Goal: Task Accomplishment & Management: Use online tool/utility

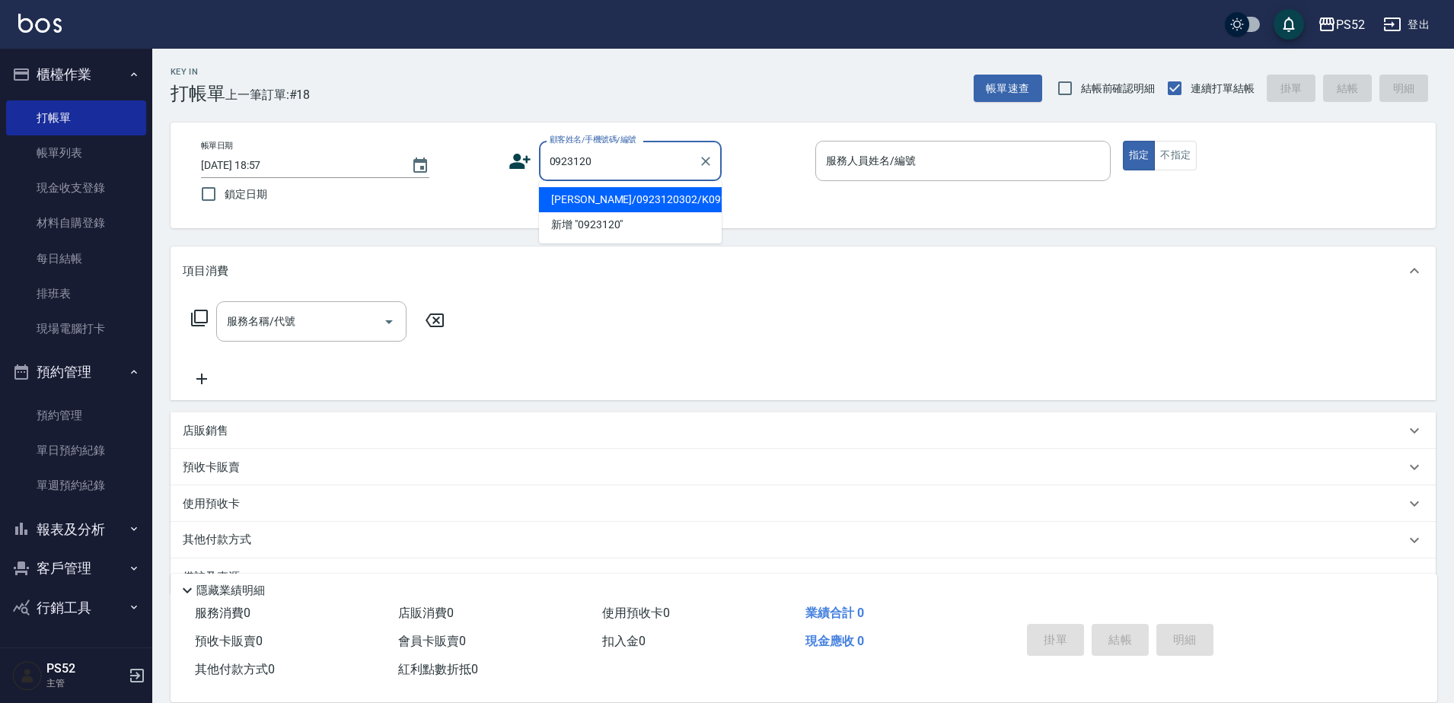
type input "[PERSON_NAME]/0923120302/K0923120302"
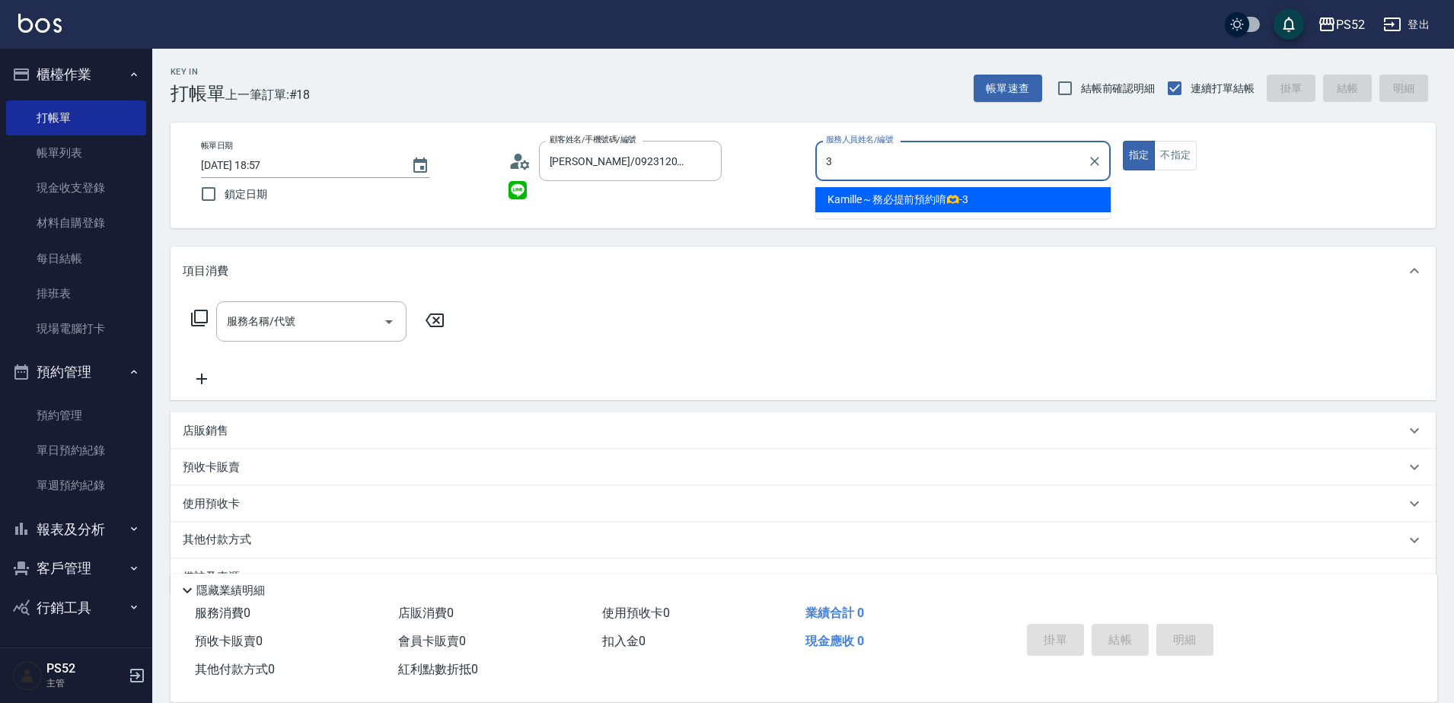
type input "3"
type button "true"
type input "Kamille～務必提前預約唷🫶-3"
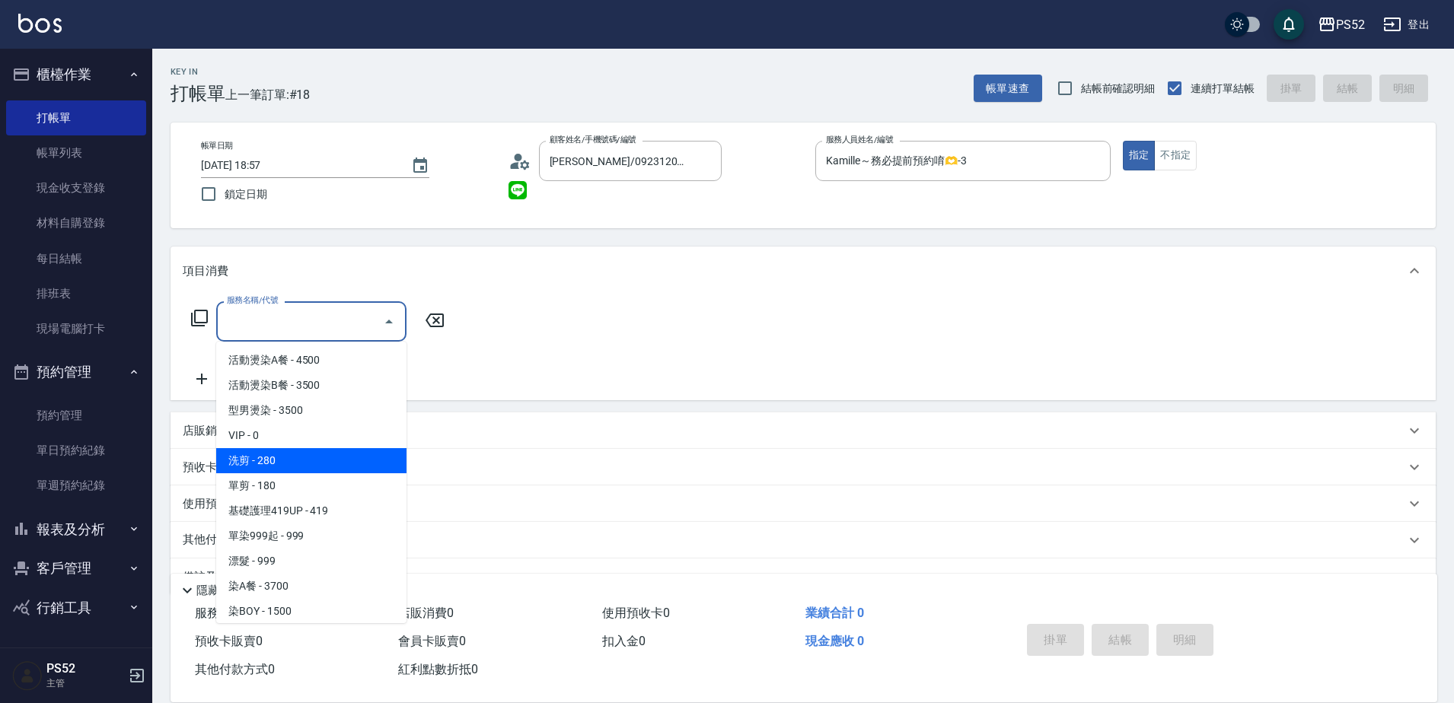
type input "洗剪(C1)"
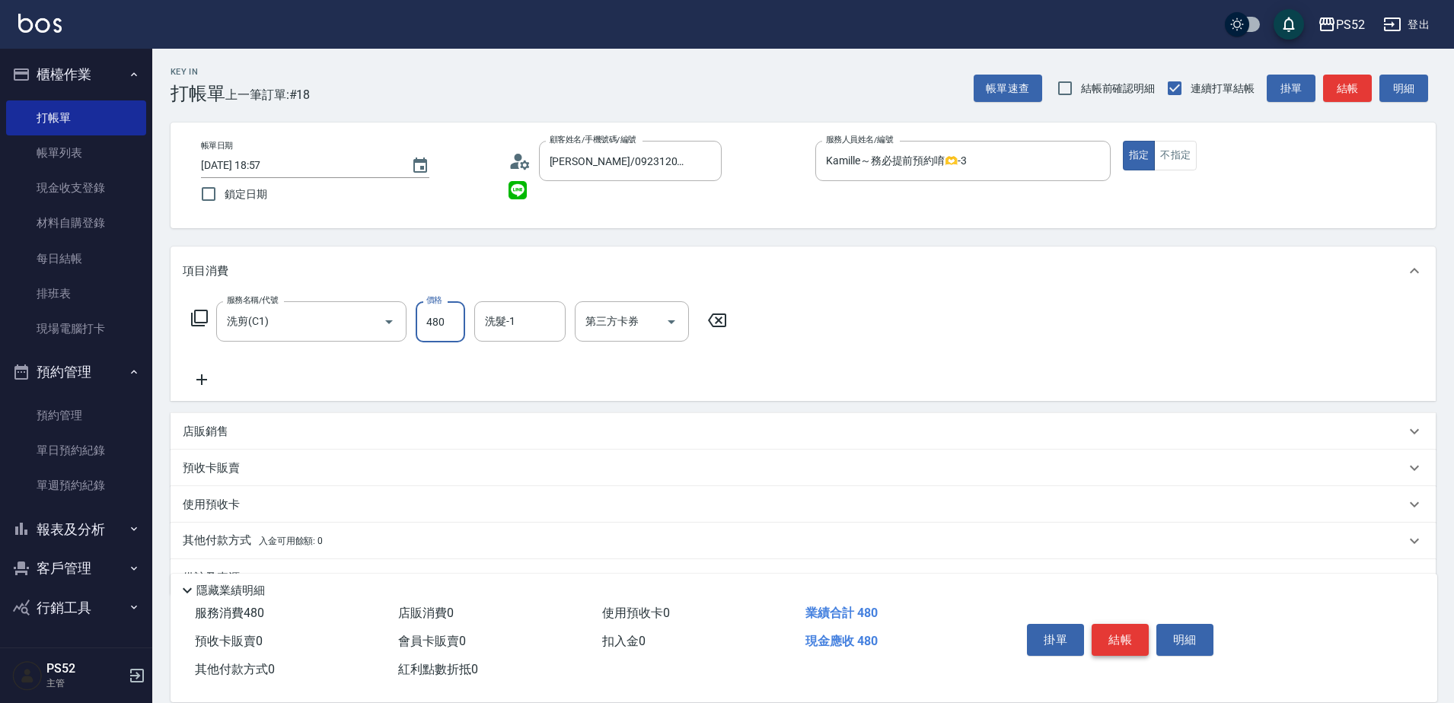
type input "480"
click at [1116, 638] on button "結帳" at bounding box center [1119, 640] width 57 height 32
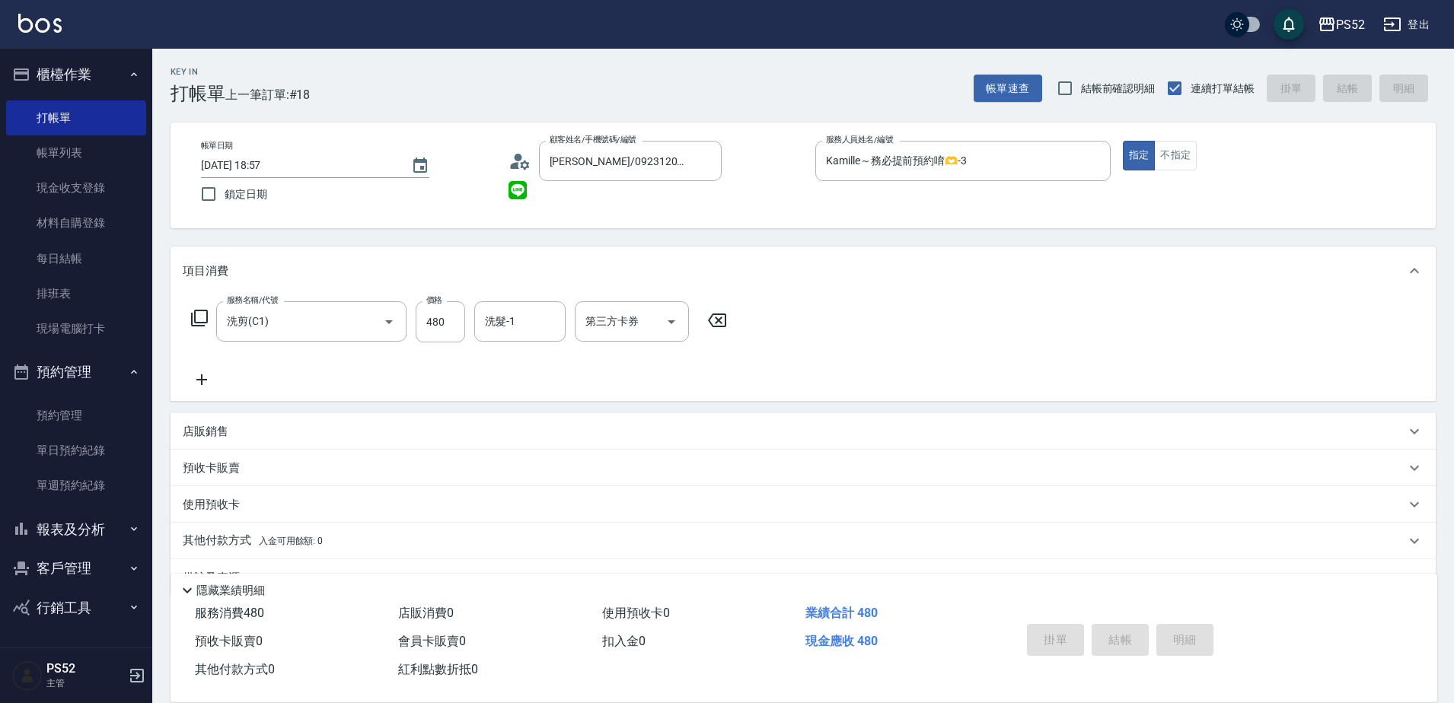
type input "[DATE] 19:33"
